Goal: Navigation & Orientation: Find specific page/section

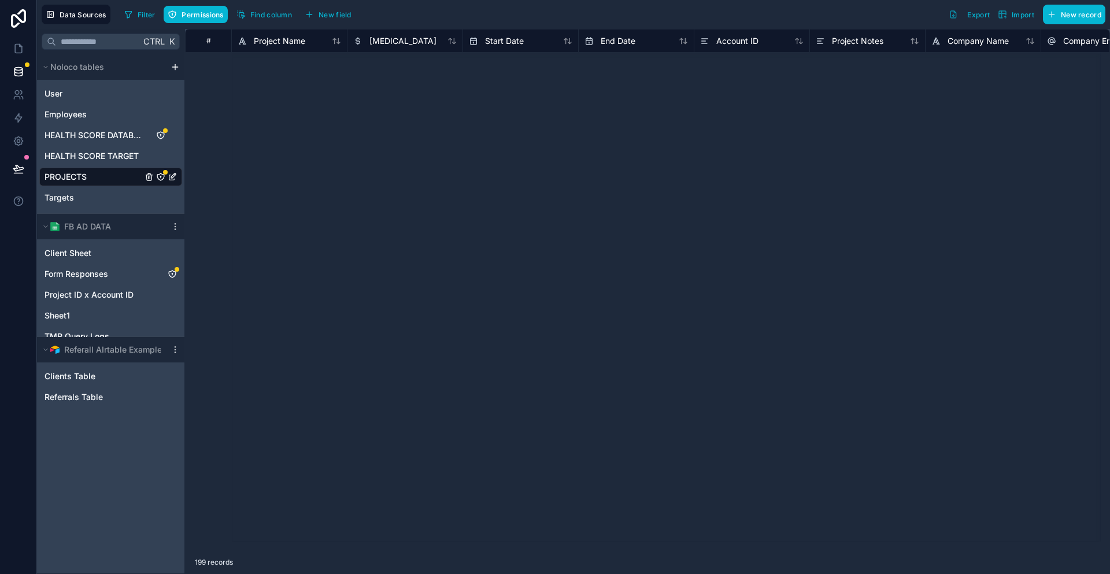
scroll to position [7557, 0]
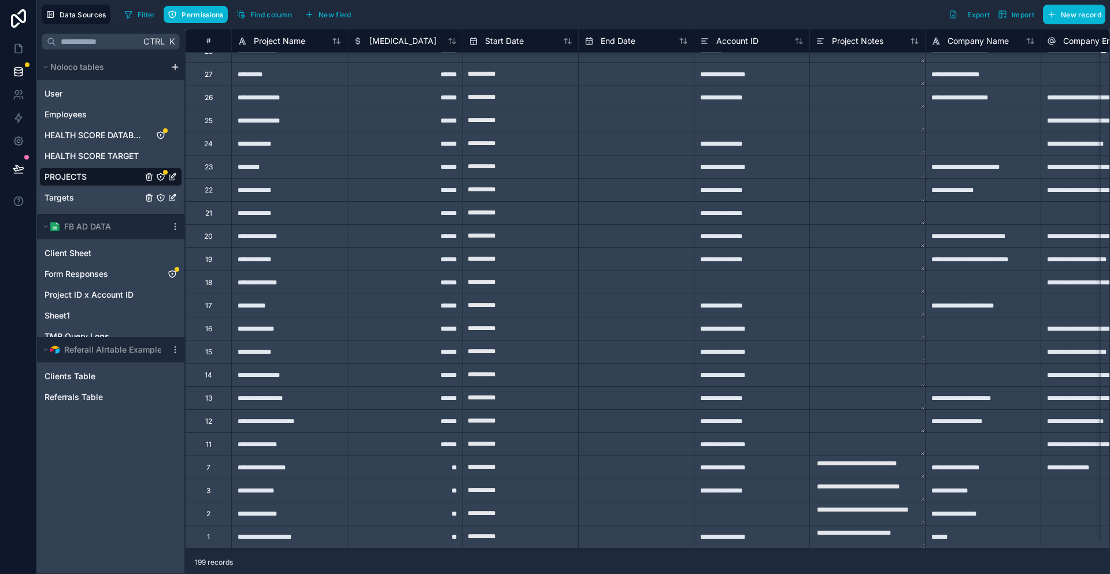
click at [83, 188] on div "Targets" at bounding box center [110, 197] width 143 height 18
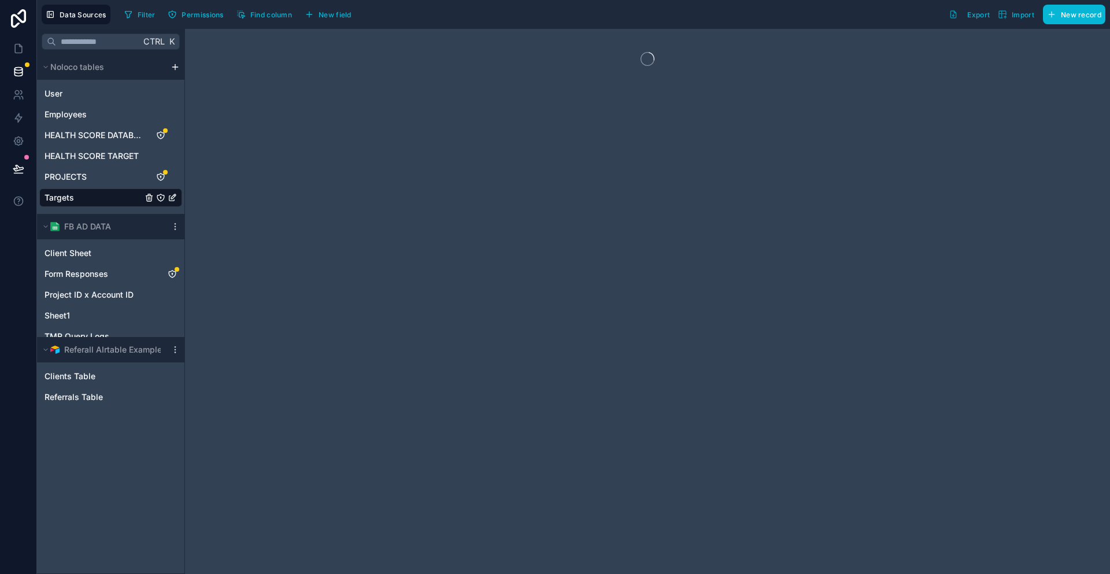
click at [83, 188] on div "Targets" at bounding box center [110, 197] width 143 height 18
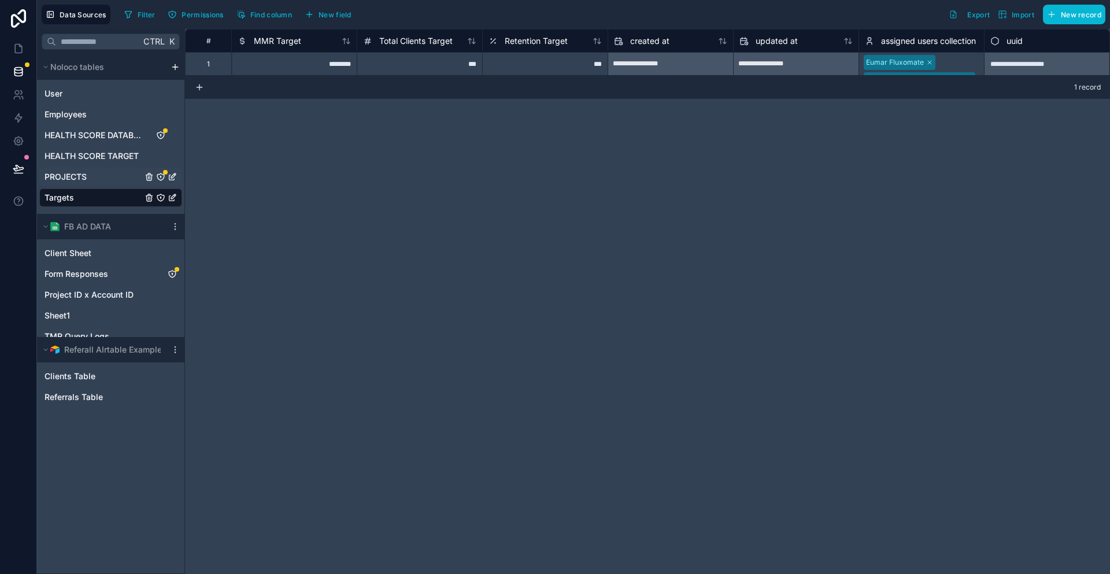
click at [84, 168] on div "PROJECTS" at bounding box center [110, 177] width 143 height 18
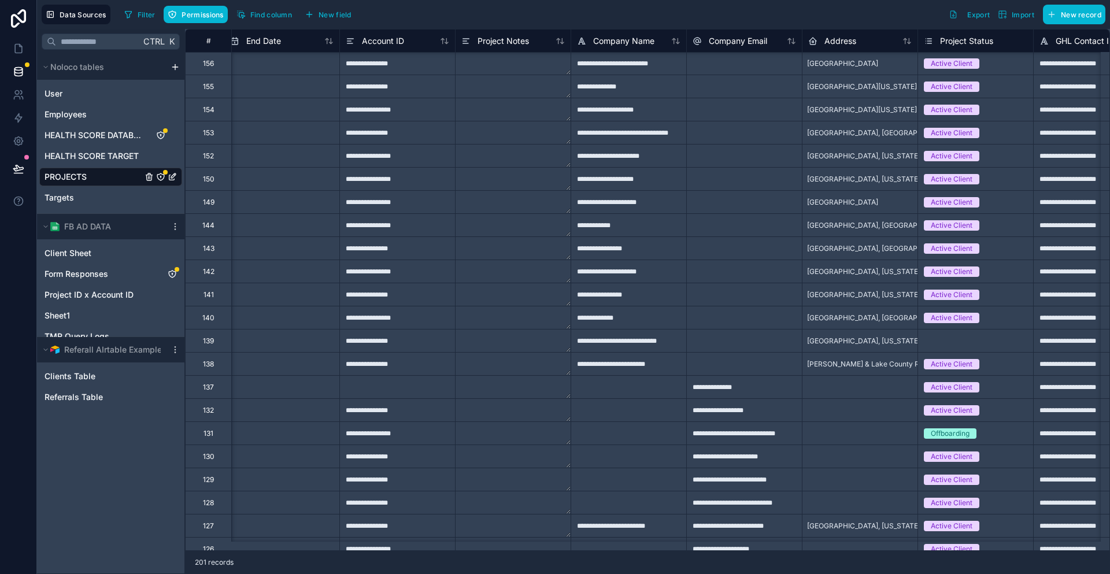
scroll to position [1387, 354]
click at [86, 188] on div "Targets" at bounding box center [110, 197] width 143 height 18
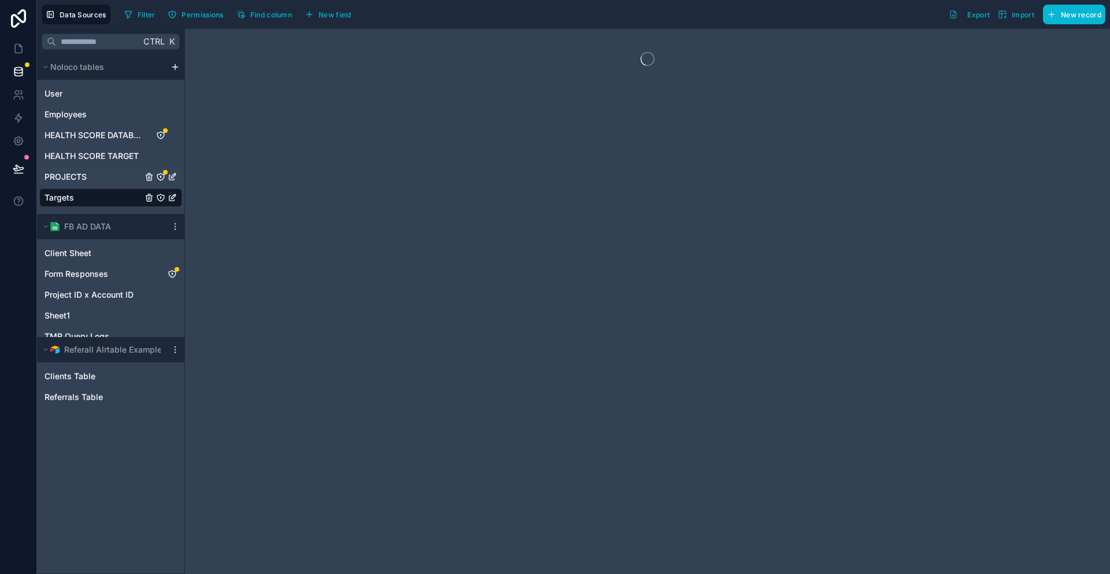
click at [90, 168] on div "PROJECTS" at bounding box center [110, 177] width 143 height 18
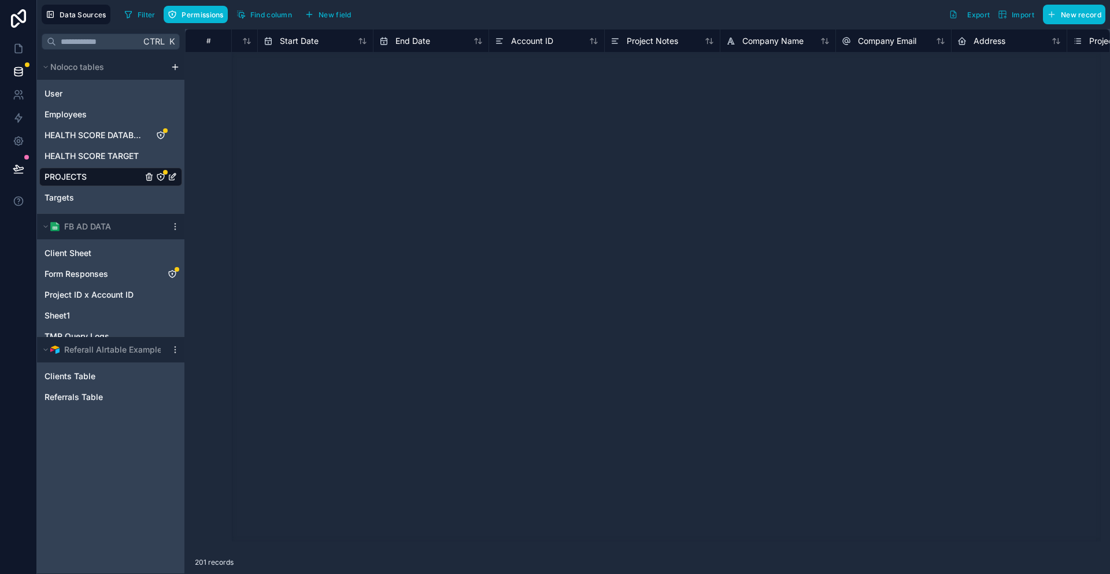
scroll to position [1350, 205]
